Goal: Task Accomplishment & Management: Use online tool/utility

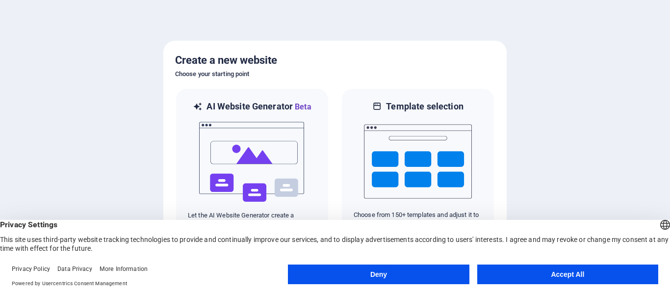
click at [591, 277] on button "Accept All" at bounding box center [567, 274] width 181 height 20
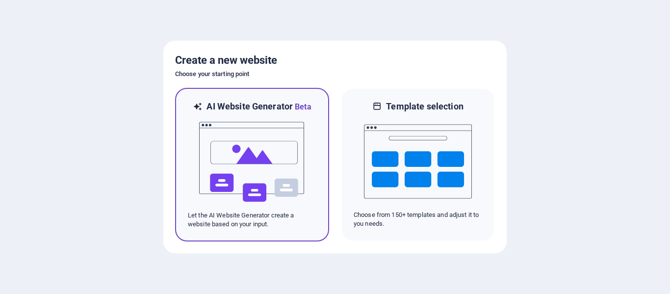
click at [273, 173] on img at bounding box center [252, 162] width 108 height 98
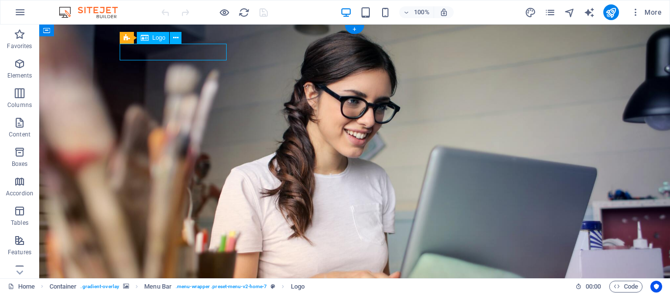
drag, startPoint x: 197, startPoint y: 52, endPoint x: 236, endPoint y: 76, distance: 46.0
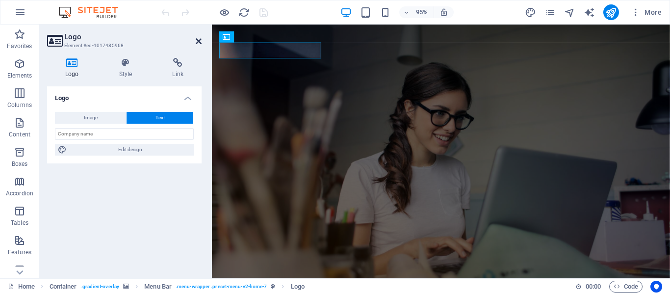
click at [201, 41] on icon at bounding box center [199, 41] width 6 height 8
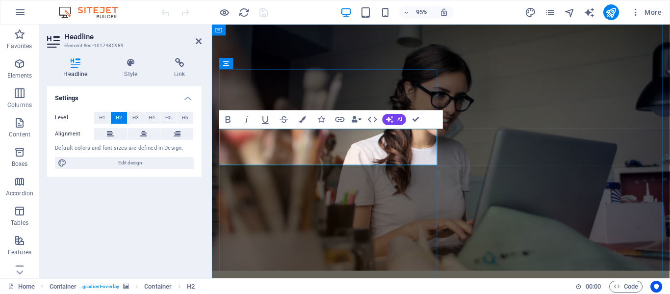
drag, startPoint x: 308, startPoint y: 161, endPoint x: 257, endPoint y: 156, distance: 51.3
click at [198, 40] on icon at bounding box center [199, 41] width 6 height 8
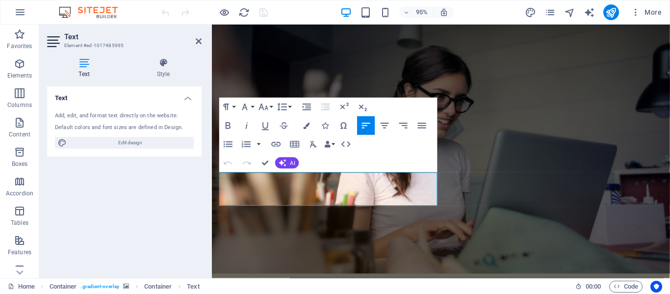
click at [553, 170] on figure at bounding box center [453, 156] width 482 height 262
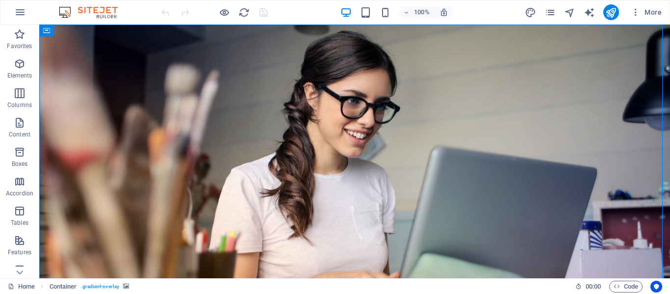
click at [516, 139] on figure at bounding box center [354, 173] width 631 height 297
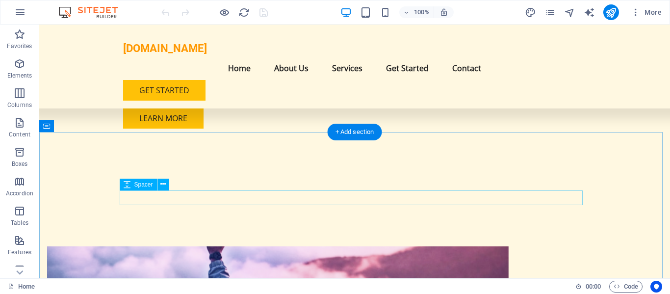
scroll to position [294, 0]
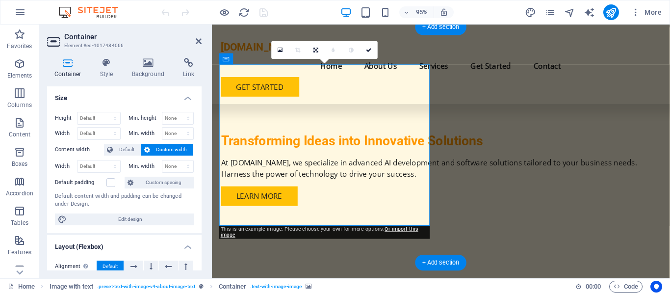
scroll to position [245, 0]
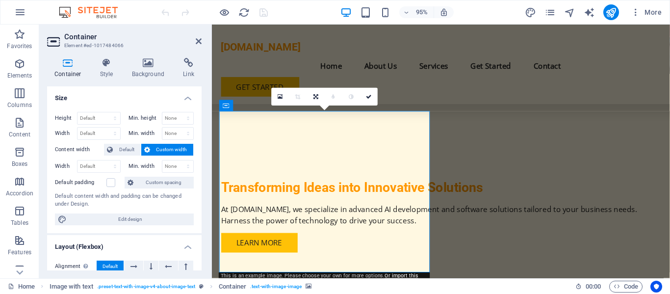
click at [202, 43] on aside "Container Element #ed-1017484066 Container Style Background Link Size Height De…" at bounding box center [125, 152] width 173 height 254
click at [198, 44] on icon at bounding box center [199, 41] width 6 height 8
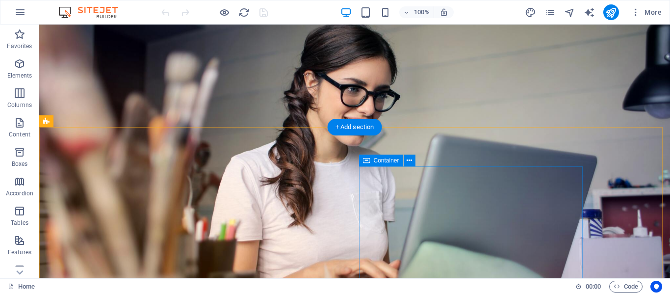
scroll to position [0, 0]
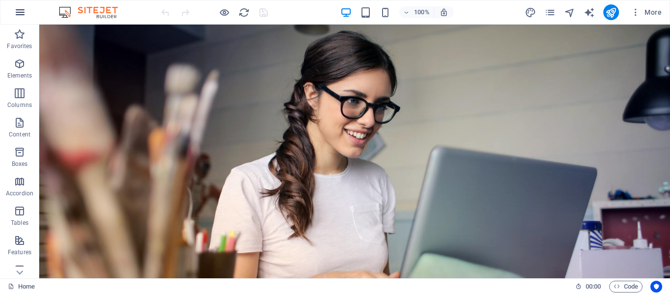
click at [27, 7] on button "button" at bounding box center [20, 12] width 24 height 24
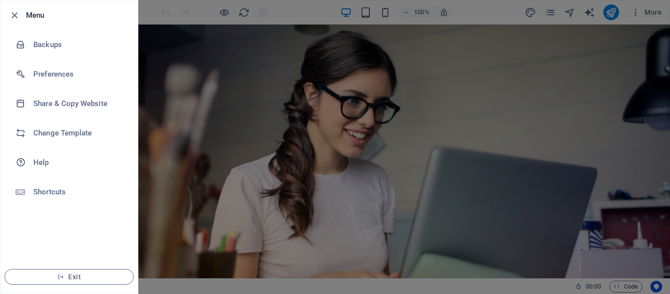
click at [508, 206] on div at bounding box center [335, 147] width 670 height 294
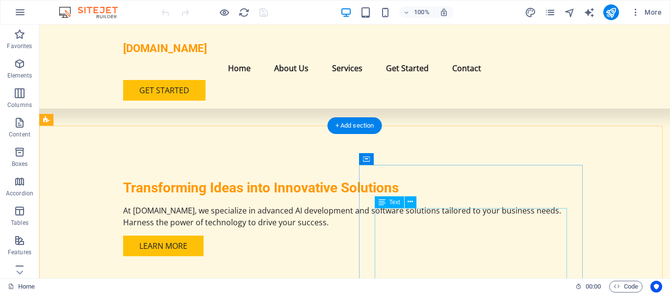
scroll to position [343, 0]
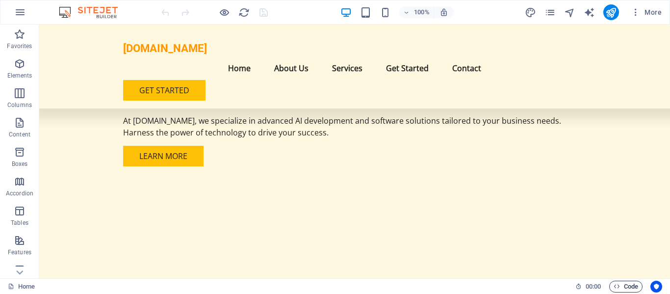
click at [629, 287] on span "Code" at bounding box center [626, 287] width 25 height 12
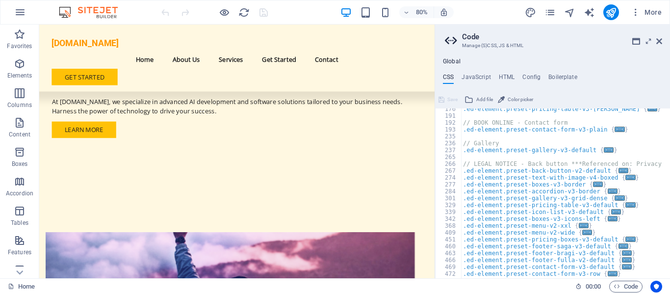
scroll to position [147, 0]
click at [473, 78] on h4 "JavaScript" at bounding box center [476, 79] width 29 height 11
type textarea "/* JS for preset "Menu V2" */"
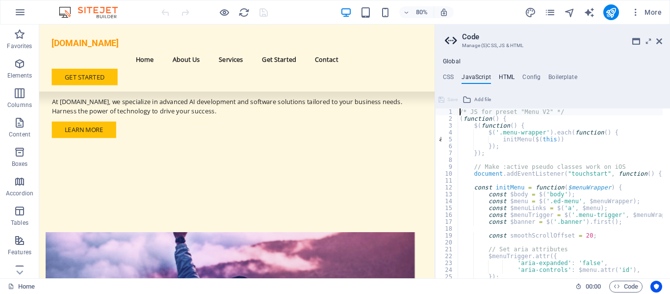
click at [511, 74] on h4 "HTML" at bounding box center [507, 79] width 16 height 11
type textarea "<a href="#main-content" class="wv-link-content button">Skip to main content</a>"
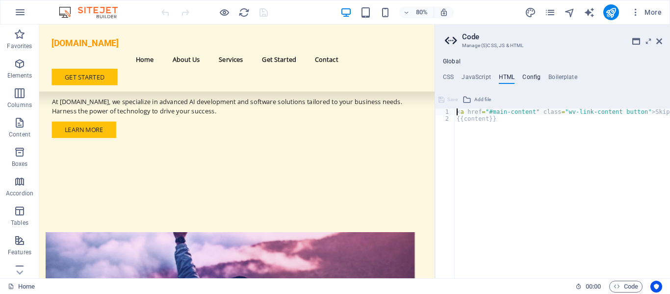
click at [535, 79] on h4 "Config" at bounding box center [531, 79] width 18 height 11
type textarea "$color-background: #FFF8E1;"
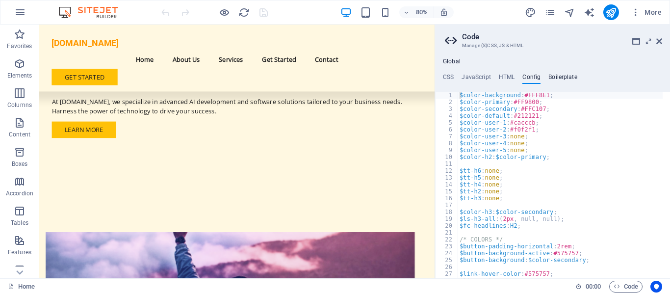
click at [568, 79] on h4 "Boilerplate" at bounding box center [562, 79] width 29 height 11
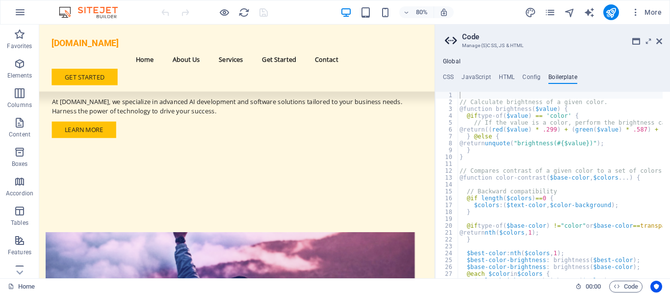
click at [660, 47] on header "Code Manage (S)CSS, JS & HTML" at bounding box center [553, 38] width 217 height 26
click at [657, 43] on icon at bounding box center [659, 41] width 6 height 8
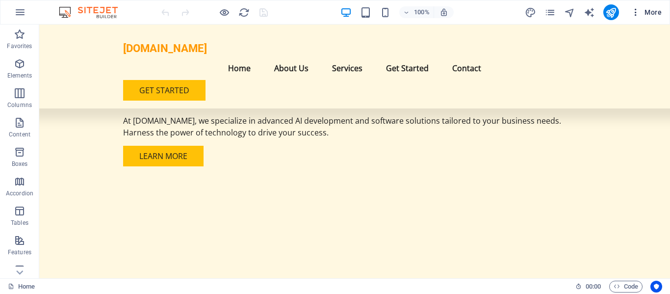
click at [657, 18] on button "More" at bounding box center [646, 12] width 39 height 16
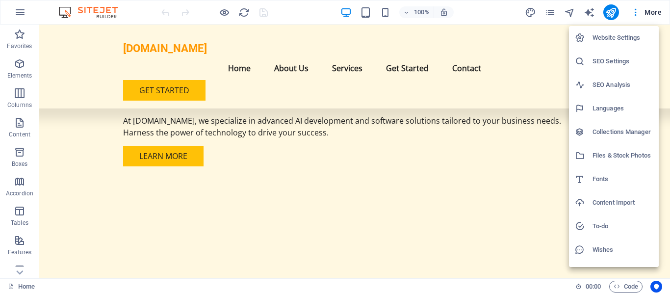
click at [369, 230] on div at bounding box center [335, 147] width 670 height 294
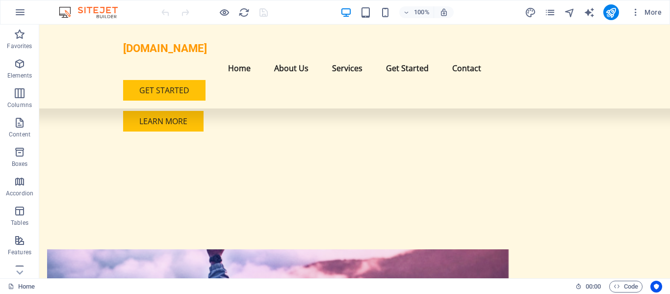
scroll to position [392, 0]
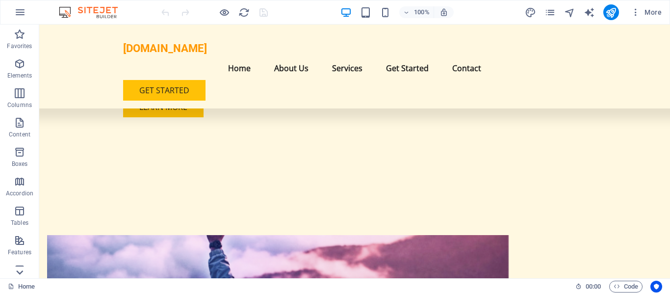
click at [17, 269] on icon at bounding box center [20, 272] width 14 height 14
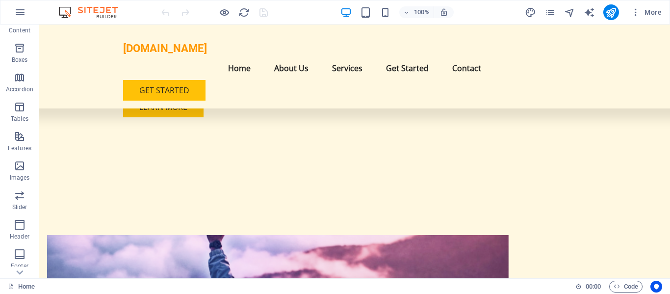
scroll to position [188, 0]
